Goal: Task Accomplishment & Management: Manage account settings

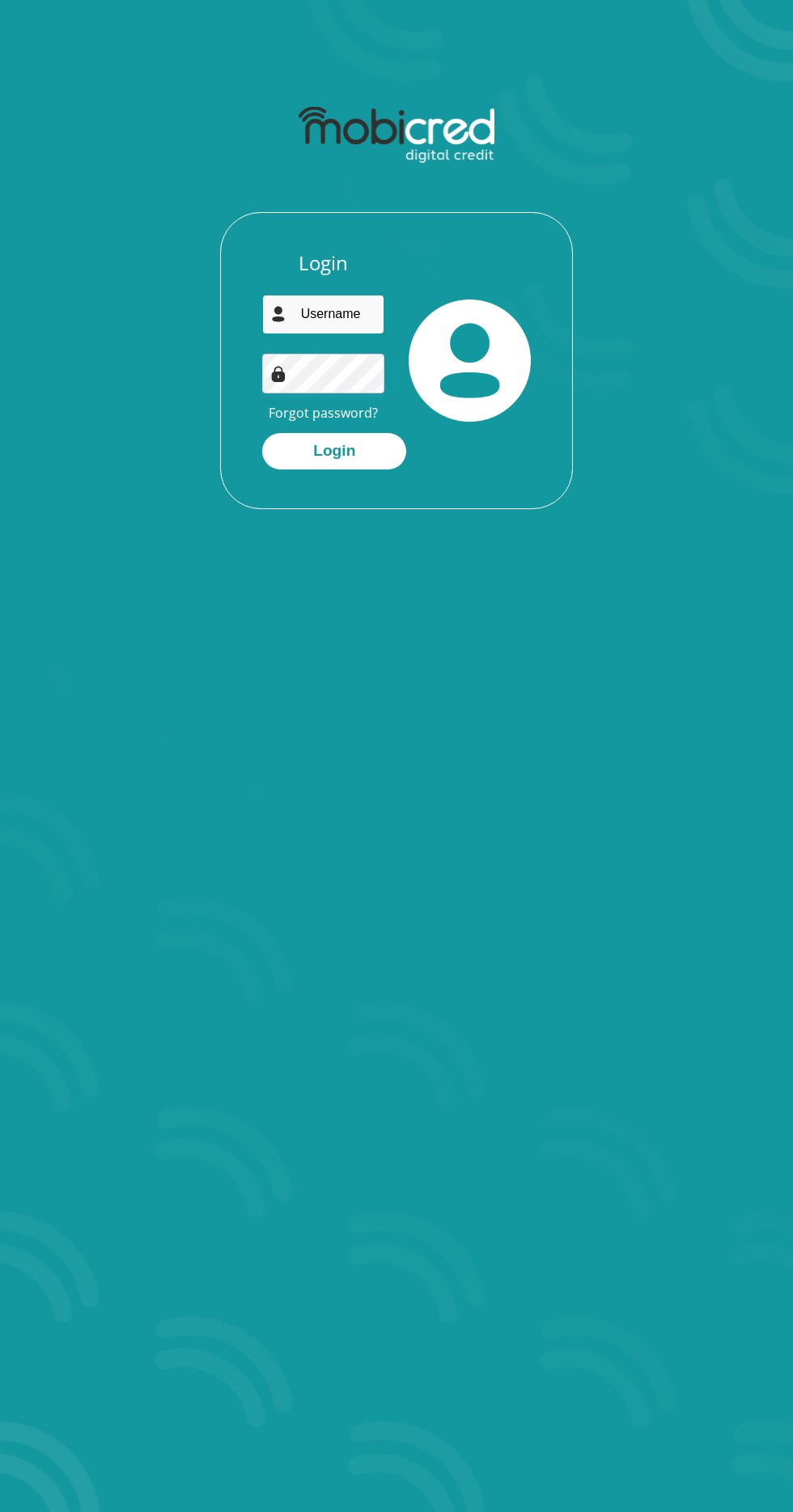
click at [351, 312] on input "email" at bounding box center [323, 314] width 122 height 40
type input "Lempedikano@gmail.com"
click at [262, 433] on button "Login" at bounding box center [334, 451] width 144 height 36
